Goal: Information Seeking & Learning: Learn about a topic

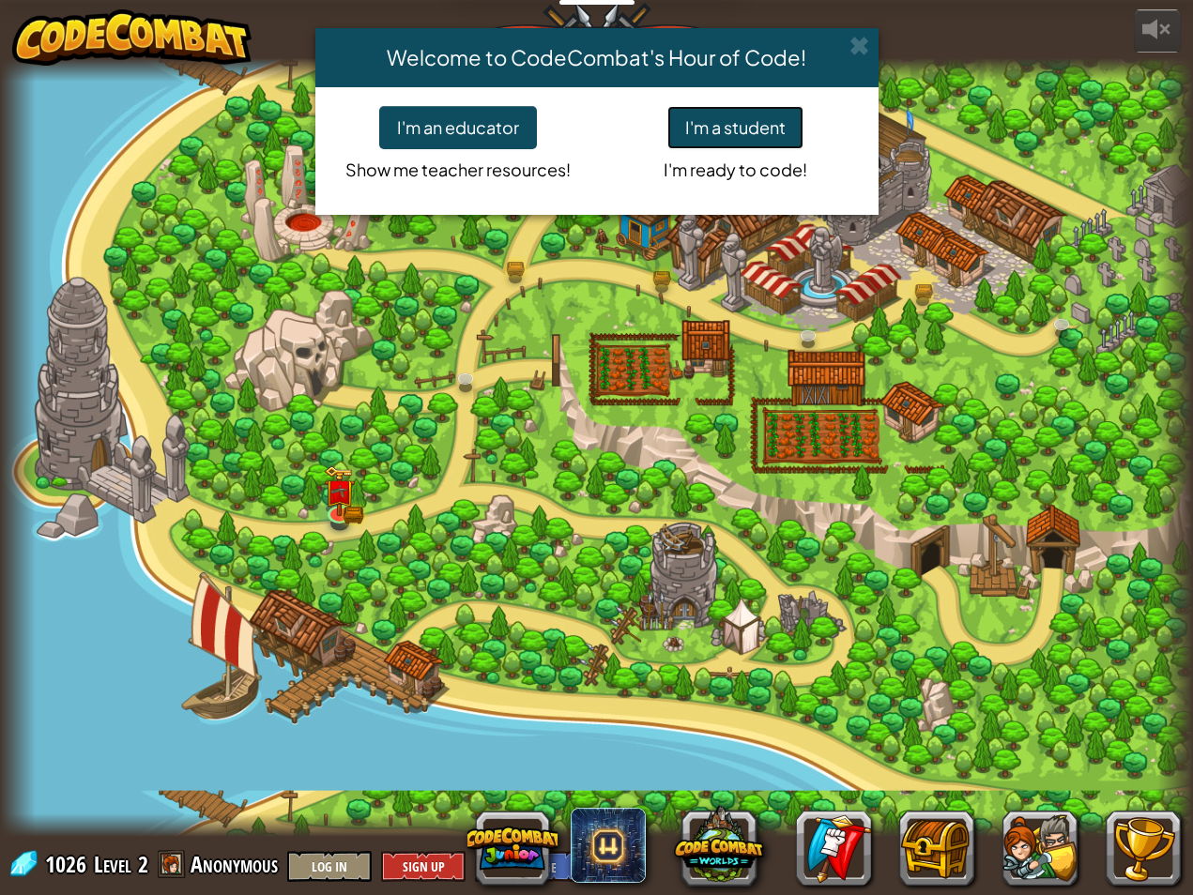
click at [723, 114] on button "I'm a student" at bounding box center [735, 127] width 136 height 43
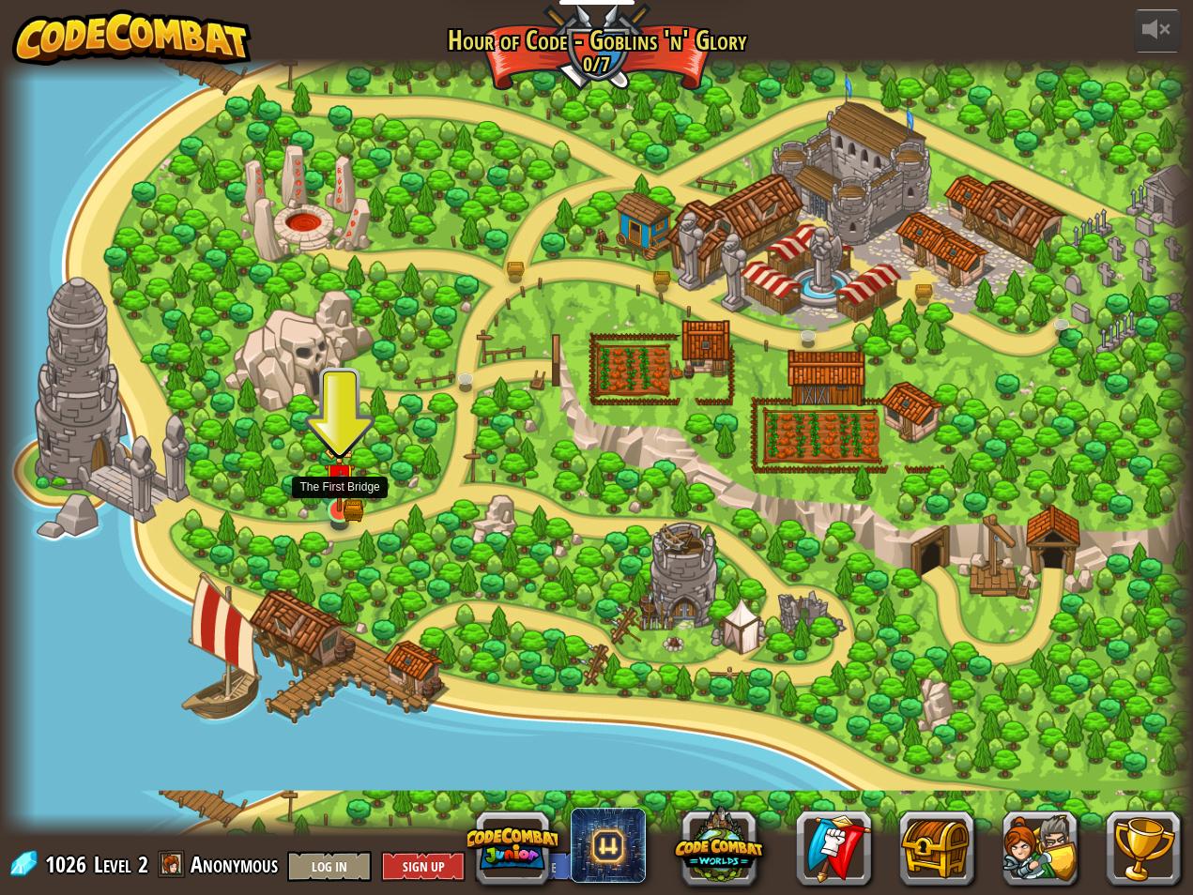
drag, startPoint x: 325, startPoint y: 488, endPoint x: 313, endPoint y: 487, distance: 11.3
click at [325, 487] on img at bounding box center [339, 479] width 31 height 68
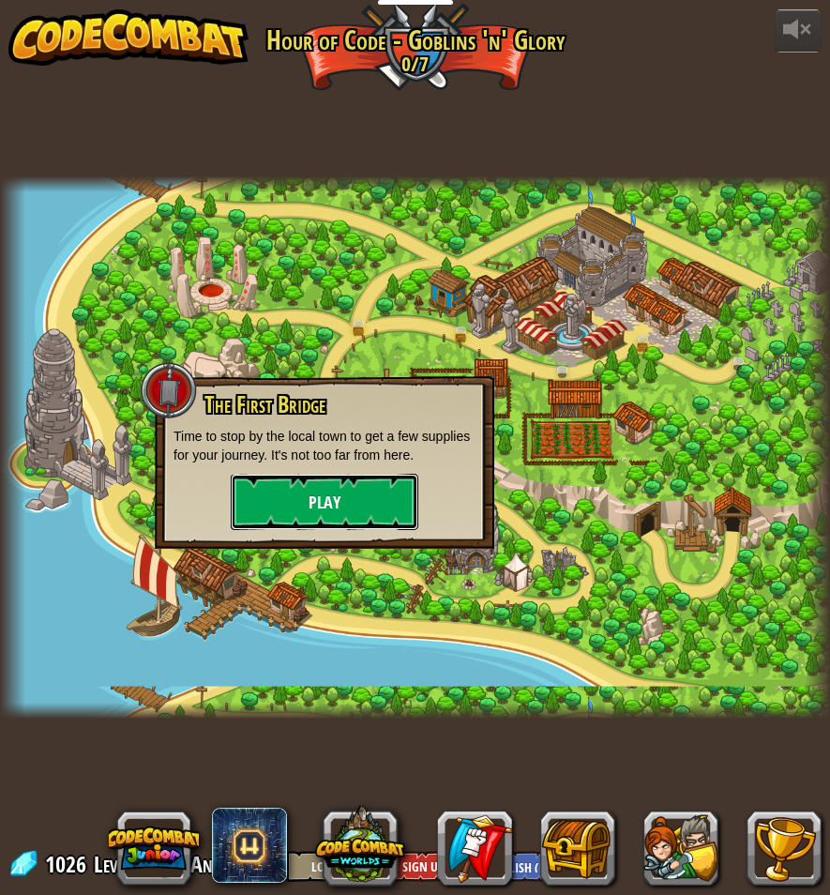
click at [286, 494] on button "Play" at bounding box center [325, 502] width 188 height 56
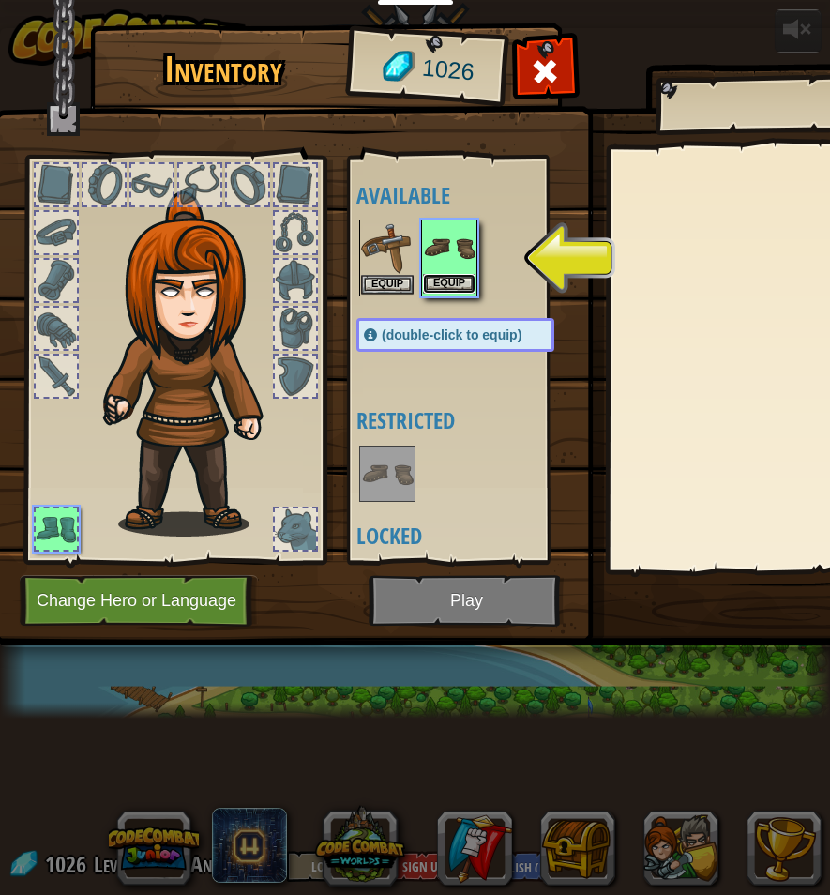
click at [442, 286] on button "Equip" at bounding box center [449, 284] width 53 height 20
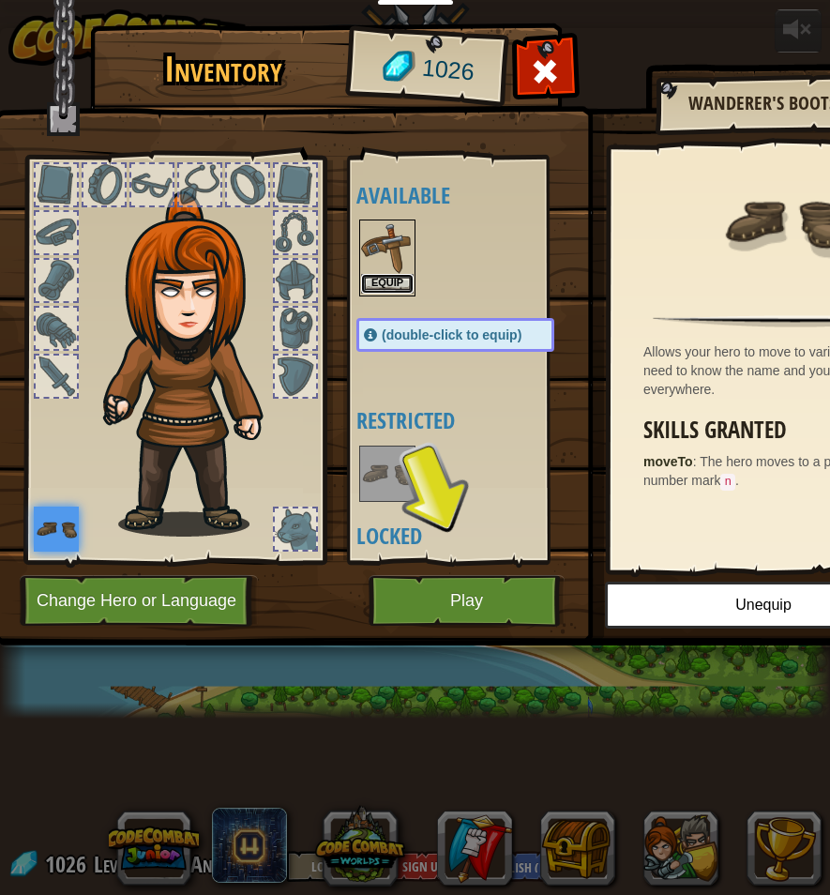
click at [393, 292] on button "Equip" at bounding box center [387, 284] width 53 height 20
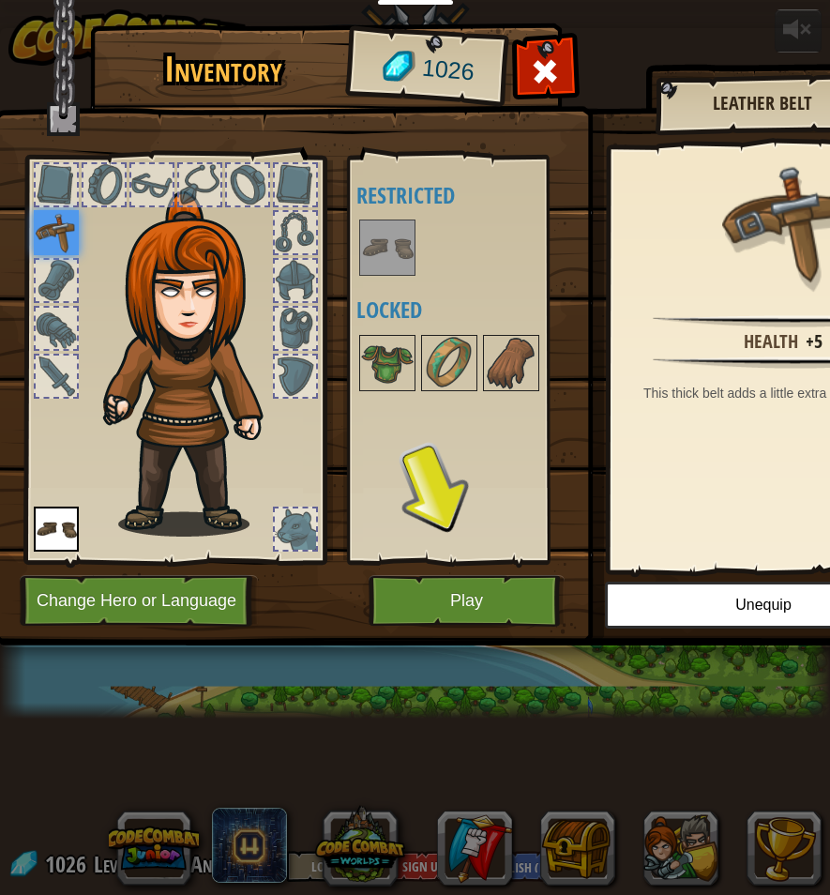
click at [427, 538] on div "Available Equip Equip (double-click to equip) Restricted Locked" at bounding box center [475, 359] width 236 height 391
drag, startPoint x: 423, startPoint y: 542, endPoint x: 435, endPoint y: 554, distance: 16.6
click at [431, 550] on div "Available Equip Equip (double-click to equip) Restricted Locked" at bounding box center [475, 359] width 236 height 391
click at [464, 593] on button "Play" at bounding box center [467, 601] width 196 height 52
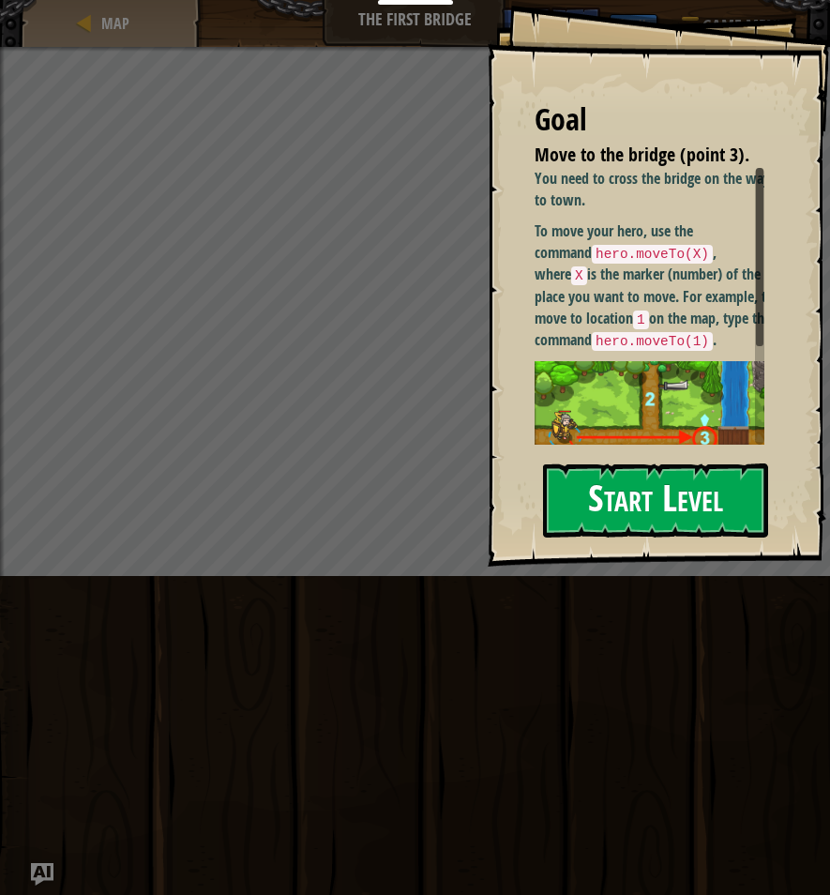
click at [597, 509] on button "Start Level" at bounding box center [655, 501] width 225 height 74
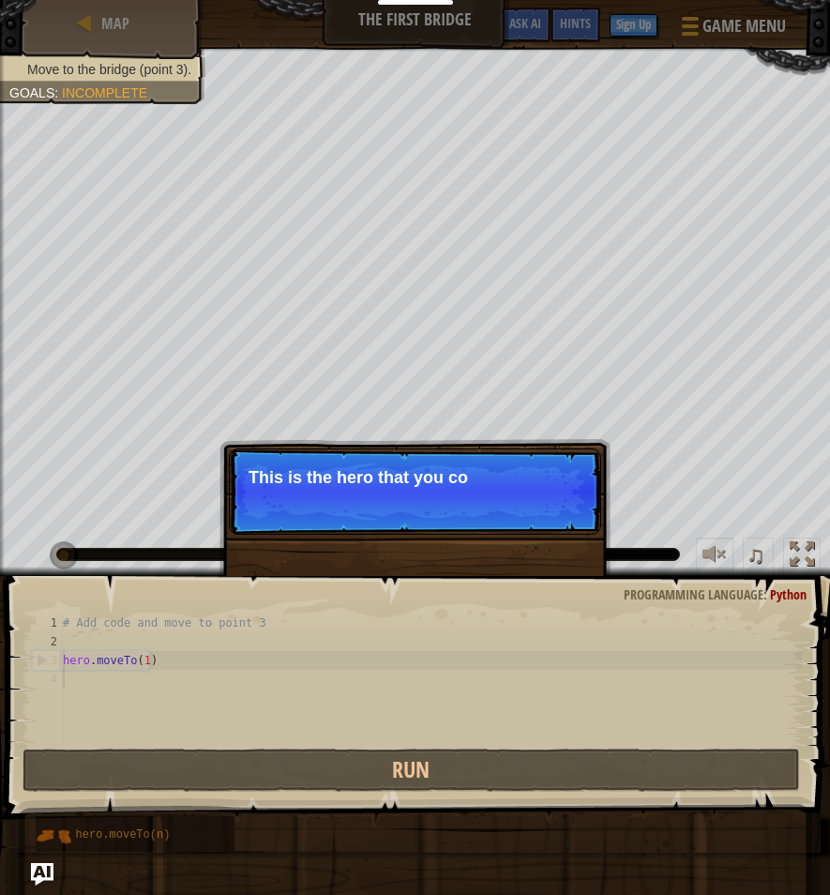
click at [377, 478] on p "This is the hero that you co" at bounding box center [415, 477] width 333 height 19
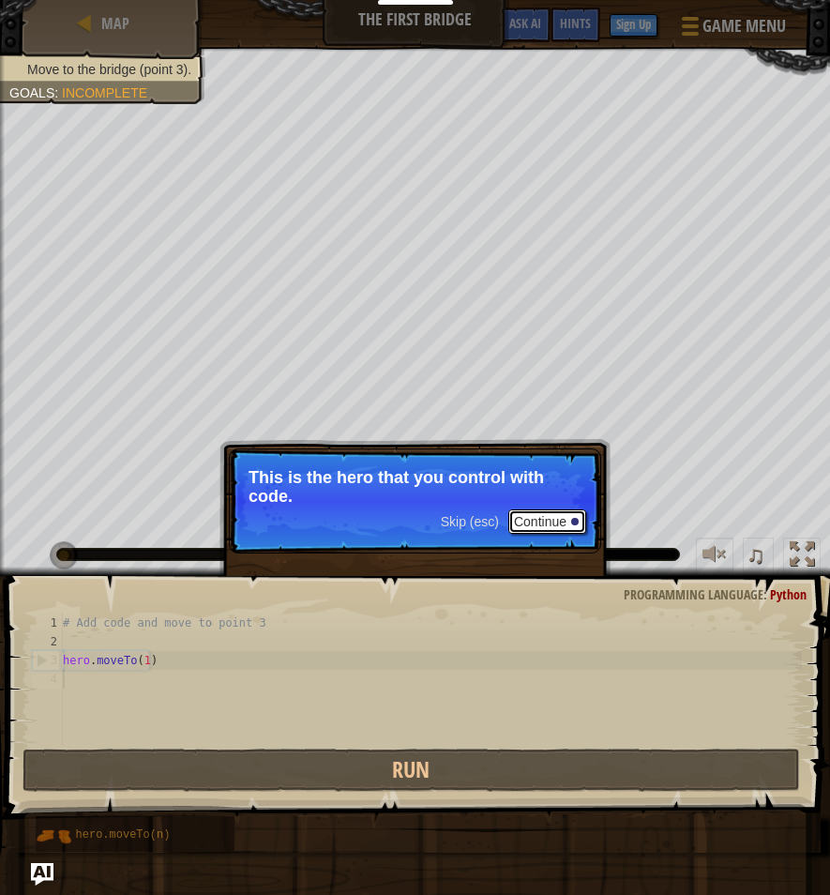
click at [553, 520] on button "Continue" at bounding box center [548, 521] width 78 height 24
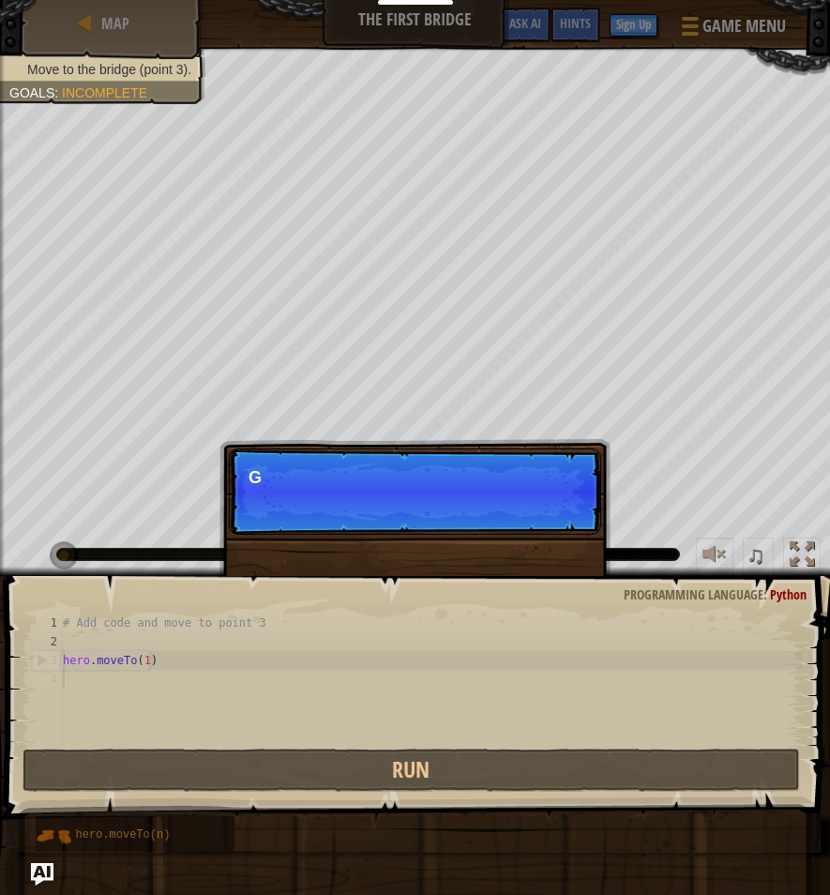
scroll to position [8, 0]
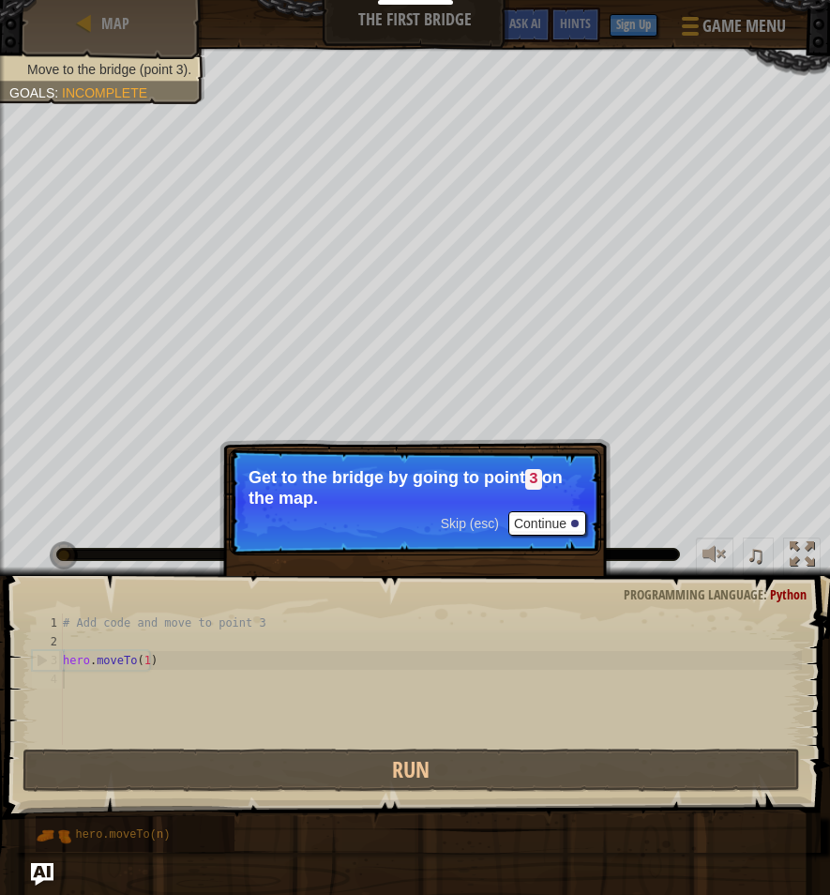
click at [549, 511] on p "Skip (esc) Continue Get to the bridge by going to point 3 on the map." at bounding box center [415, 501] width 372 height 107
click at [549, 513] on button "Continue" at bounding box center [548, 523] width 78 height 24
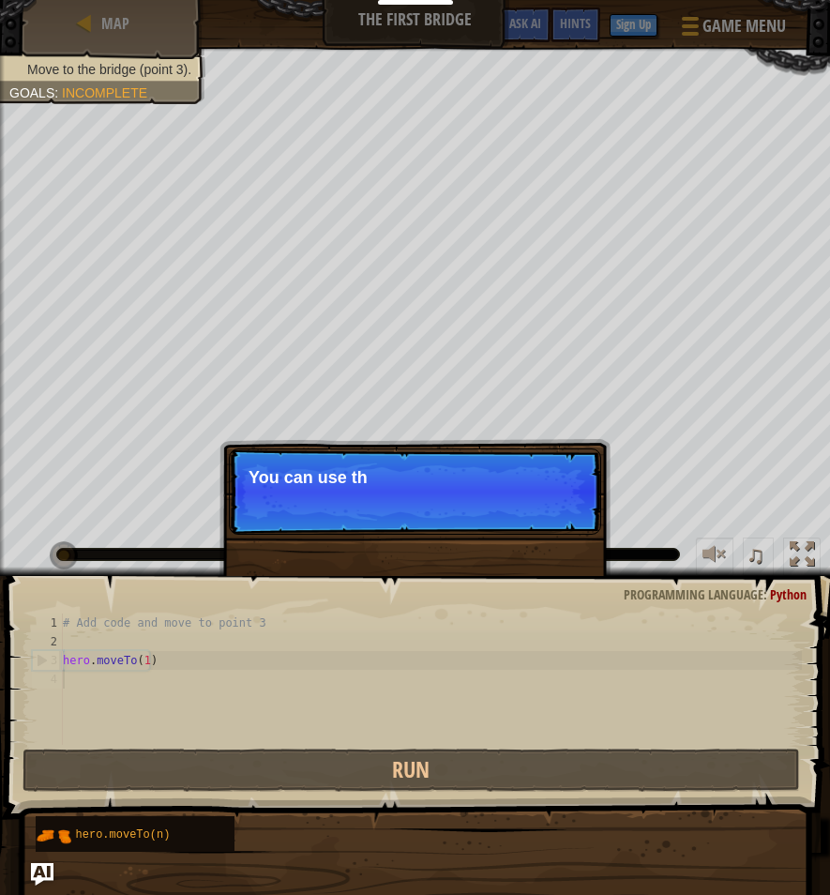
drag, startPoint x: 486, startPoint y: 518, endPoint x: 480, endPoint y: 504, distance: 15.2
click at [483, 515] on p "Skip (esc) Continue You can use th" at bounding box center [415, 491] width 372 height 86
click at [481, 495] on p "Skip (esc) Continue You can use these meth" at bounding box center [415, 491] width 372 height 86
drag, startPoint x: 464, startPoint y: 494, endPoint x: 456, endPoint y: 597, distance: 103.5
click at [472, 530] on p "Skip (esc) Continue You can use these methods." at bounding box center [415, 491] width 372 height 86
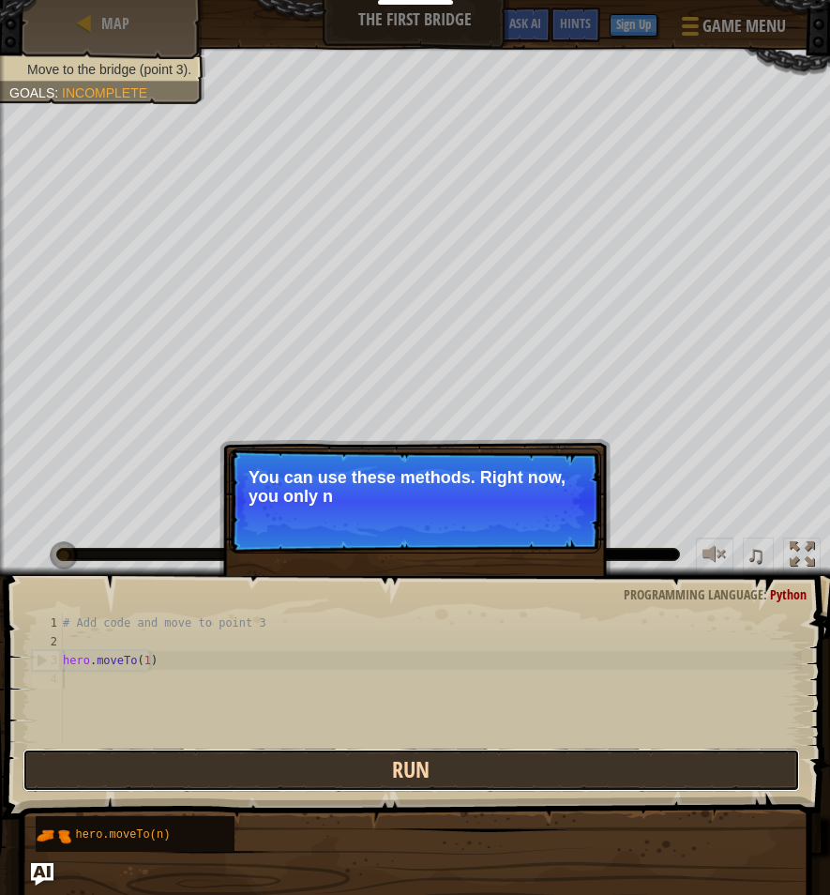
click at [443, 780] on button "Run" at bounding box center [412, 770] width 778 height 43
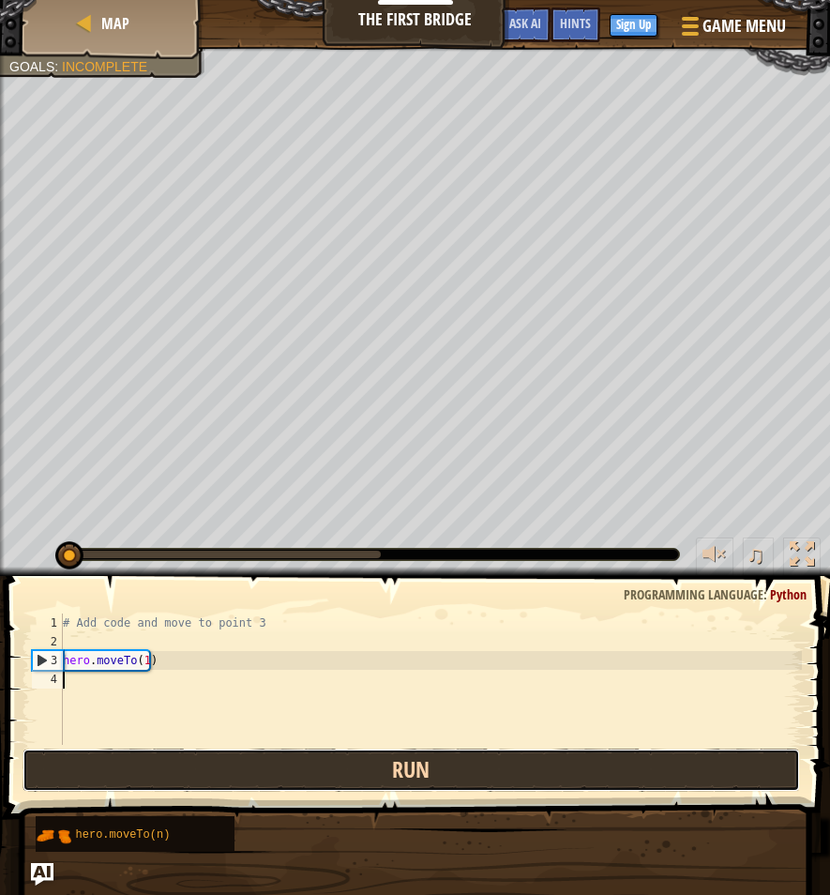
click at [446, 779] on button "Run" at bounding box center [412, 770] width 778 height 43
